Goal: Check status: Check status

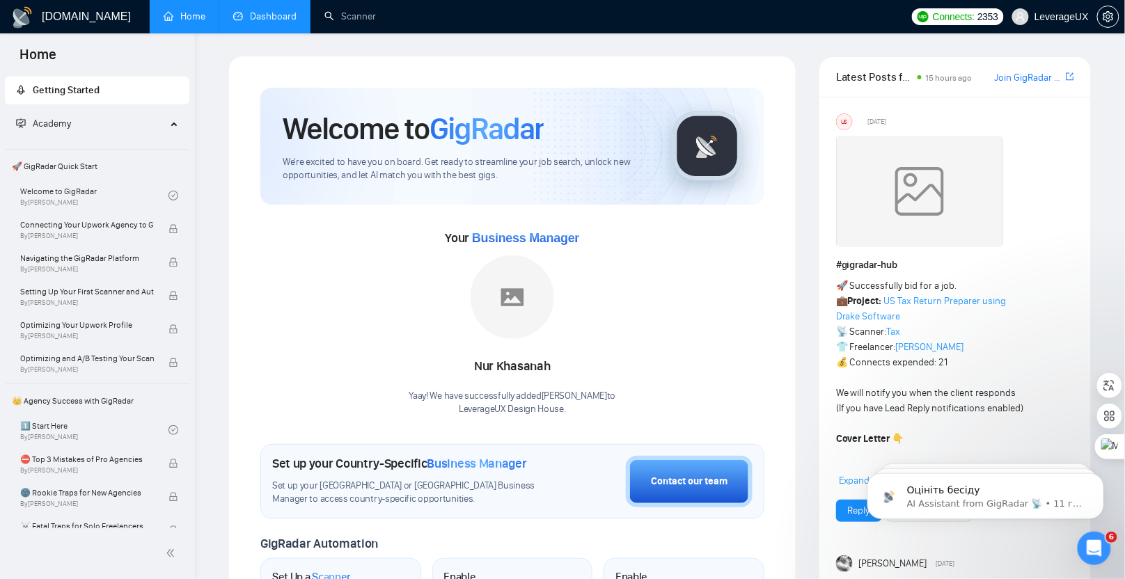
click at [288, 19] on link "Dashboard" at bounding box center [264, 16] width 63 height 12
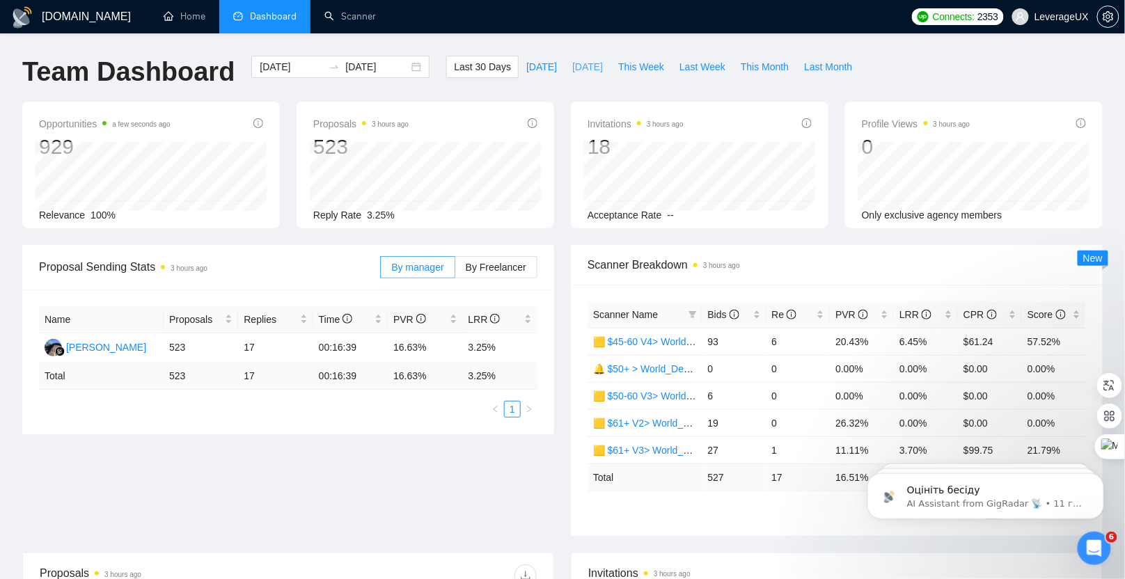
click at [586, 70] on span "[DATE]" at bounding box center [587, 66] width 31 height 15
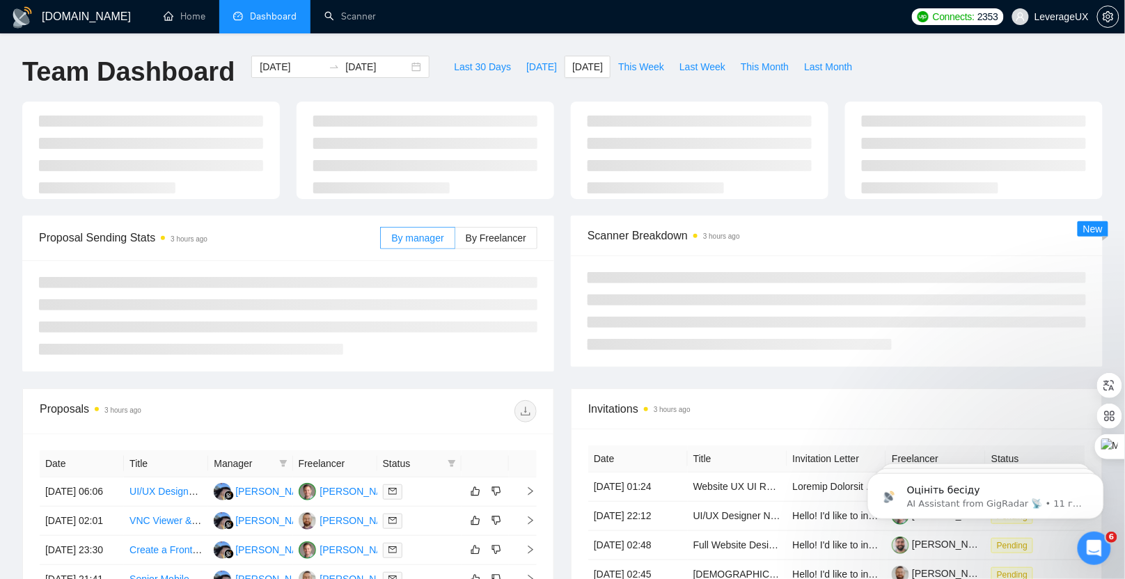
type input "[DATE]"
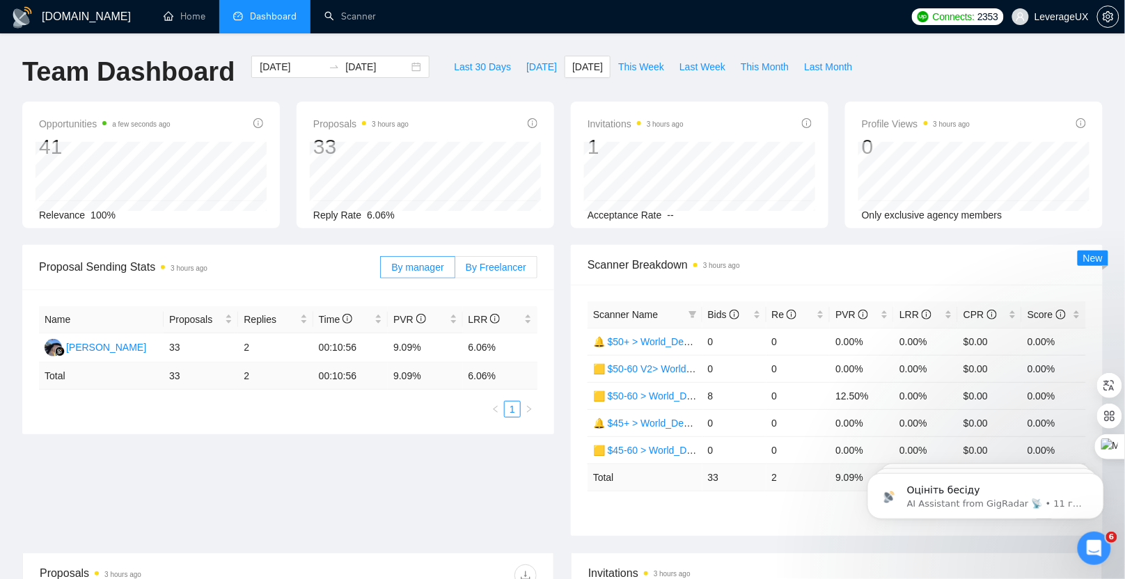
click at [499, 274] on label "By Freelancer" at bounding box center [496, 267] width 82 height 22
click at [455, 271] on input "By Freelancer" at bounding box center [455, 271] width 0 height 0
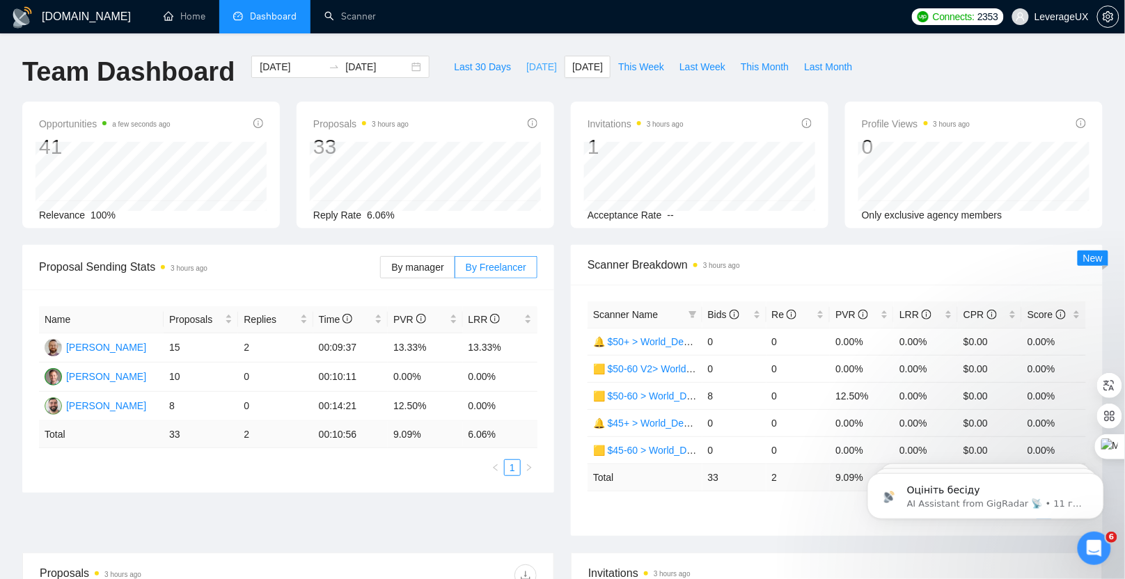
click at [532, 65] on span "[DATE]" at bounding box center [541, 66] width 31 height 15
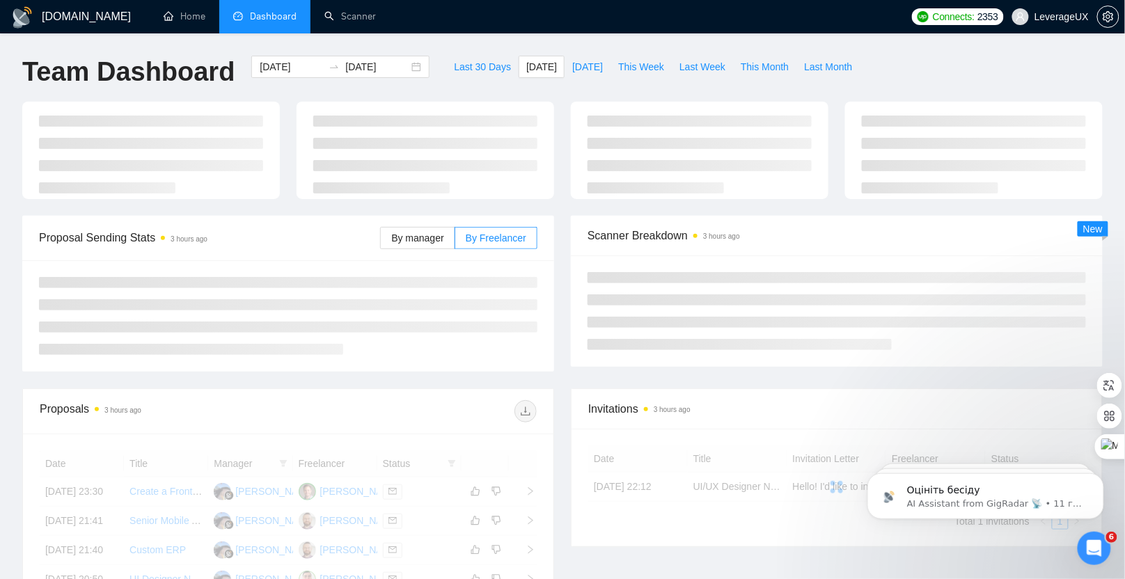
type input "[DATE]"
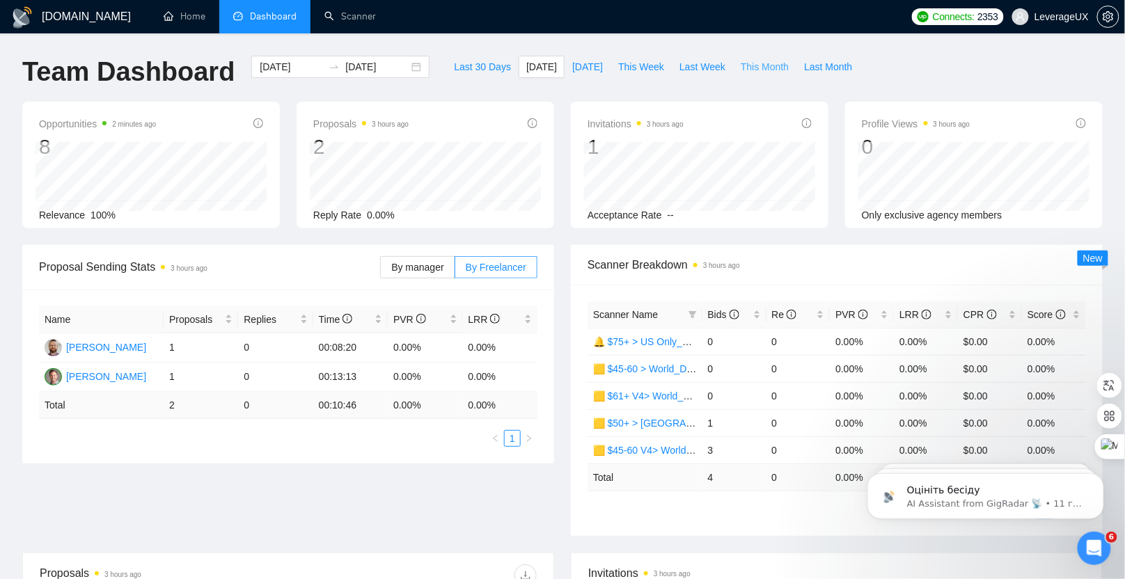
click at [742, 68] on span "This Month" at bounding box center [765, 66] width 48 height 15
type input "[DATE]"
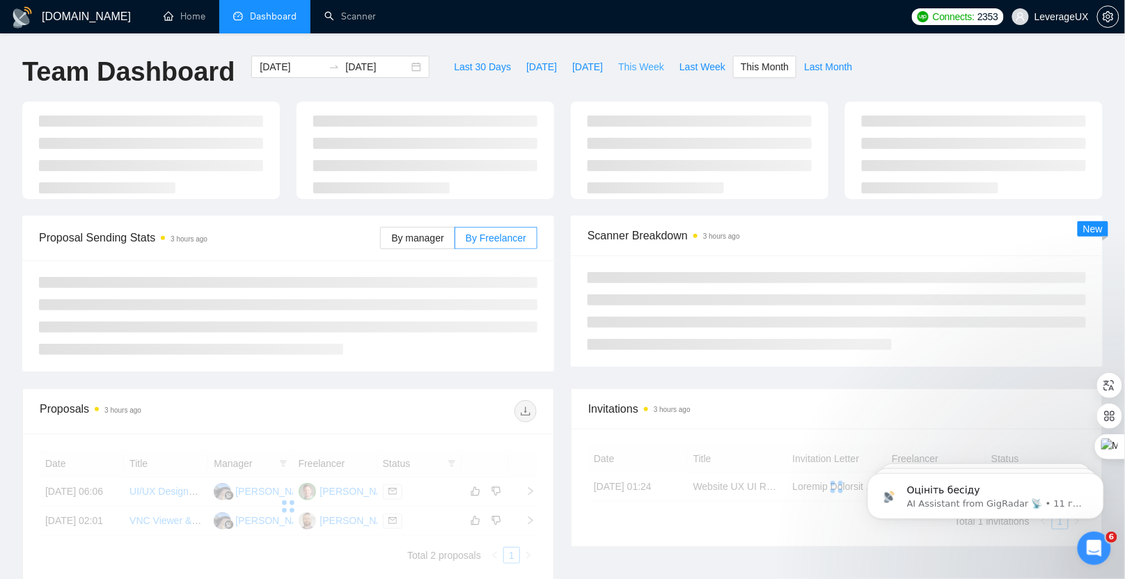
click at [649, 67] on span "This Week" at bounding box center [641, 66] width 46 height 15
type input "[DATE]"
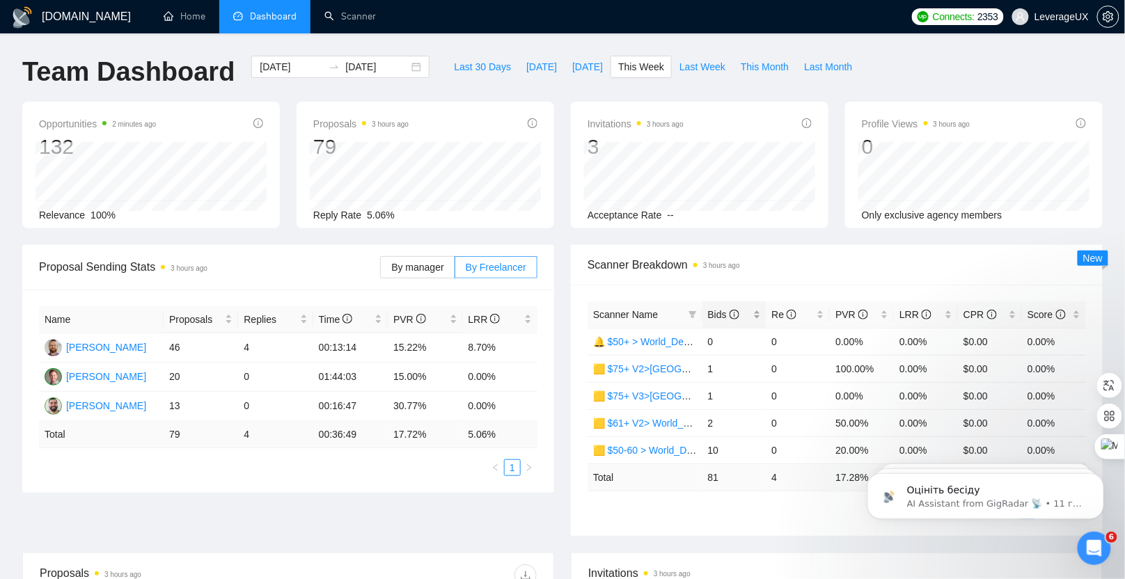
click at [718, 321] on span "Bids" at bounding box center [729, 314] width 42 height 15
click at [719, 320] on span "Bids" at bounding box center [729, 314] width 42 height 15
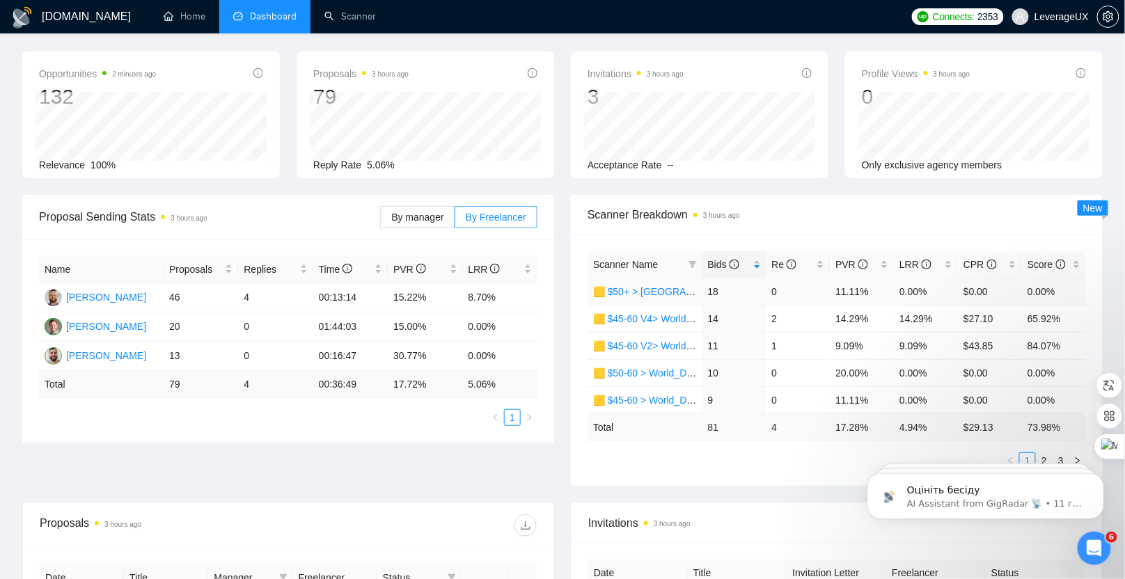
scroll to position [104, 0]
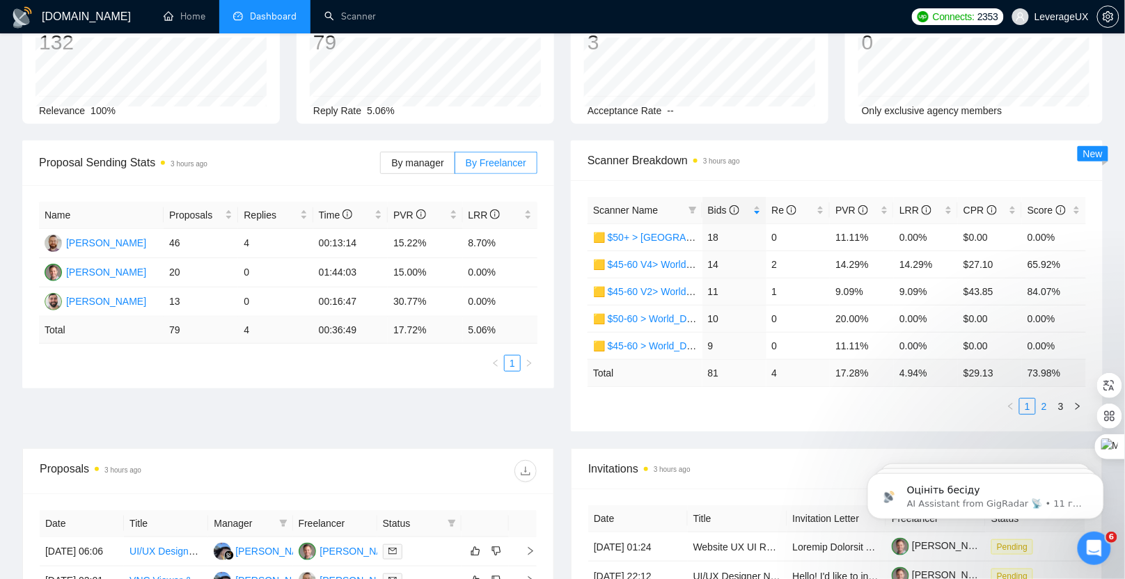
click at [1047, 405] on link "2" at bounding box center [1044, 406] width 15 height 15
click at [1058, 405] on link "3" at bounding box center [1061, 406] width 15 height 15
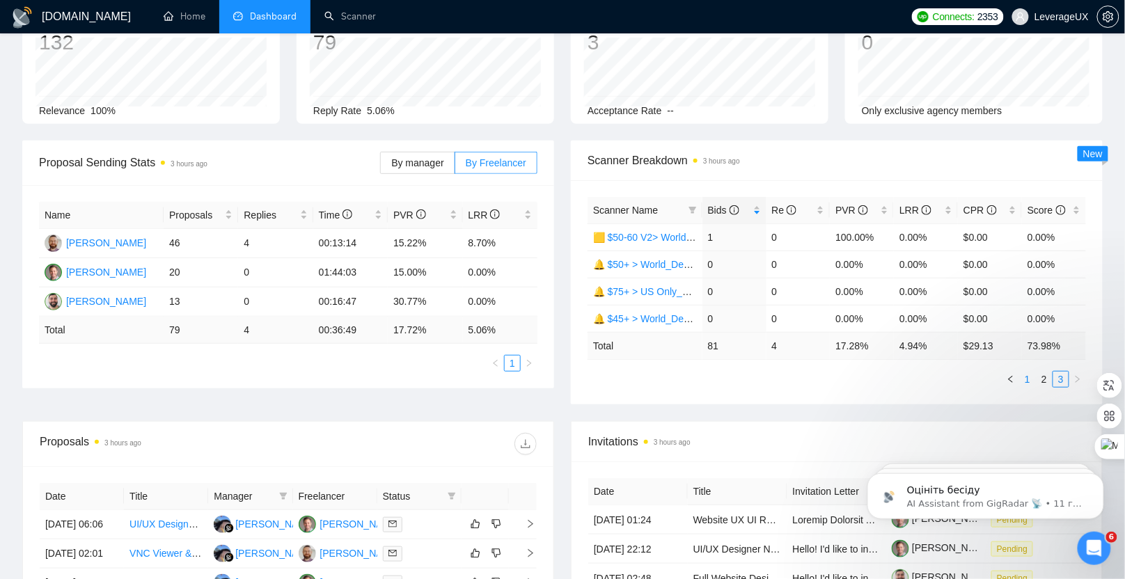
click at [1028, 379] on link "1" at bounding box center [1027, 379] width 15 height 15
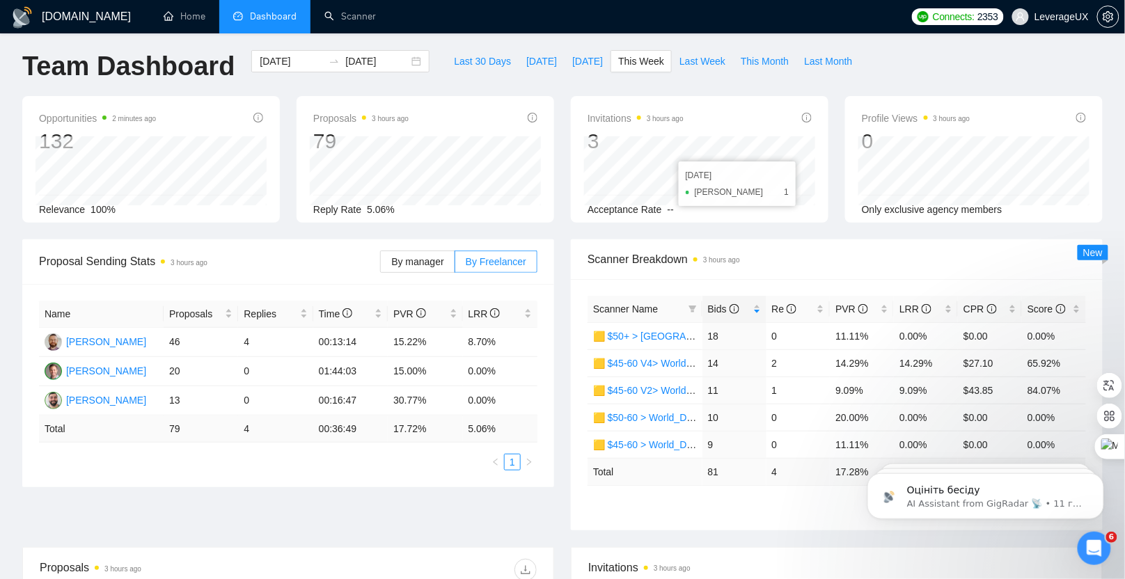
scroll to position [0, 0]
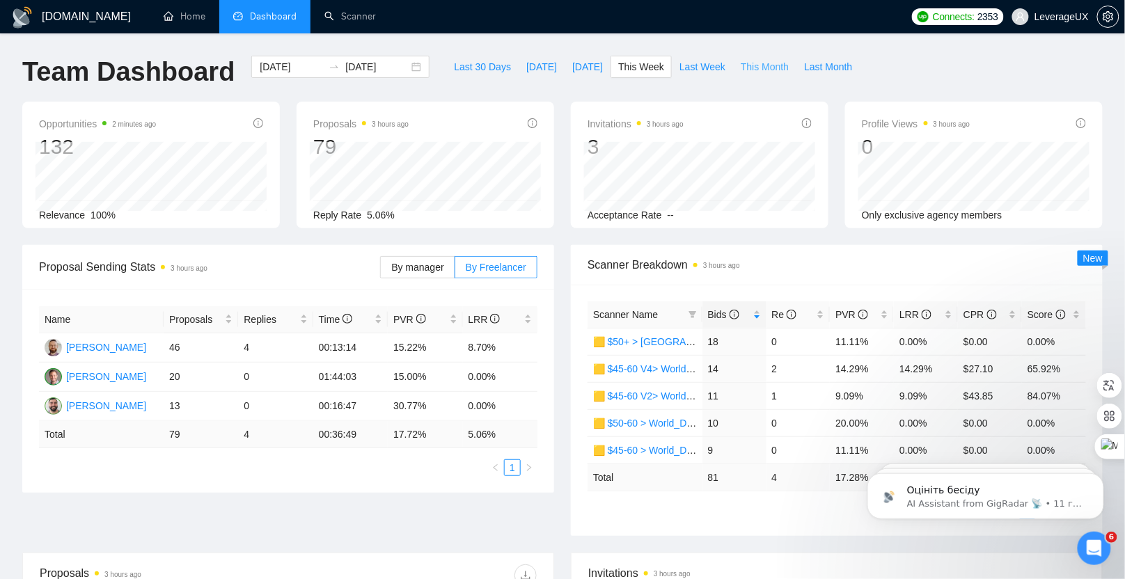
click at [752, 68] on span "This Month" at bounding box center [765, 66] width 48 height 15
type input "[DATE]"
